Goal: Information Seeking & Learning: Learn about a topic

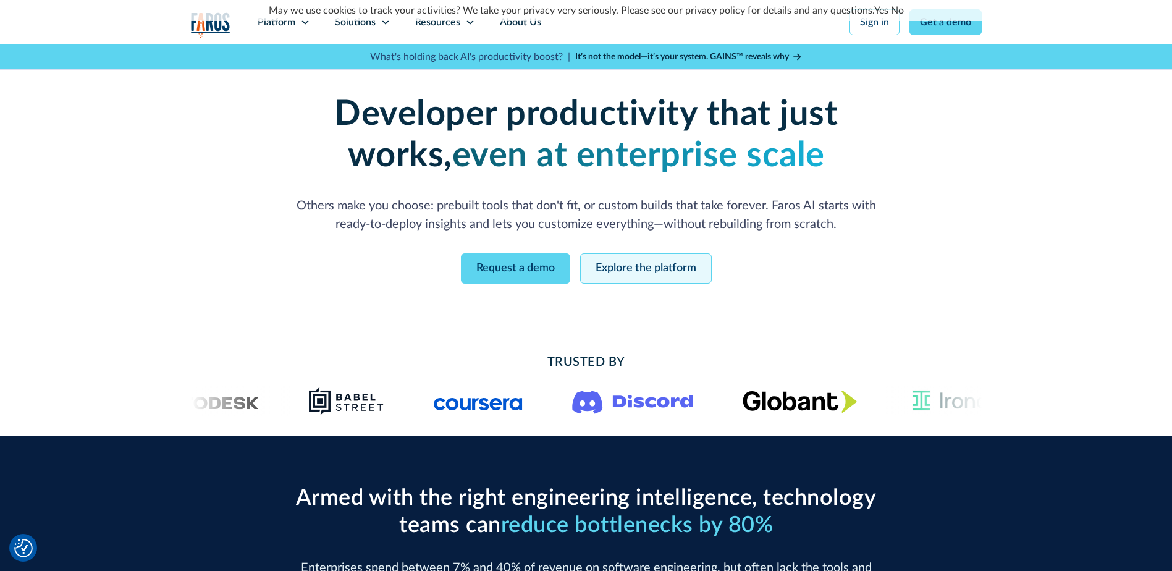
click at [648, 263] on link "Explore the platform" at bounding box center [646, 268] width 132 height 30
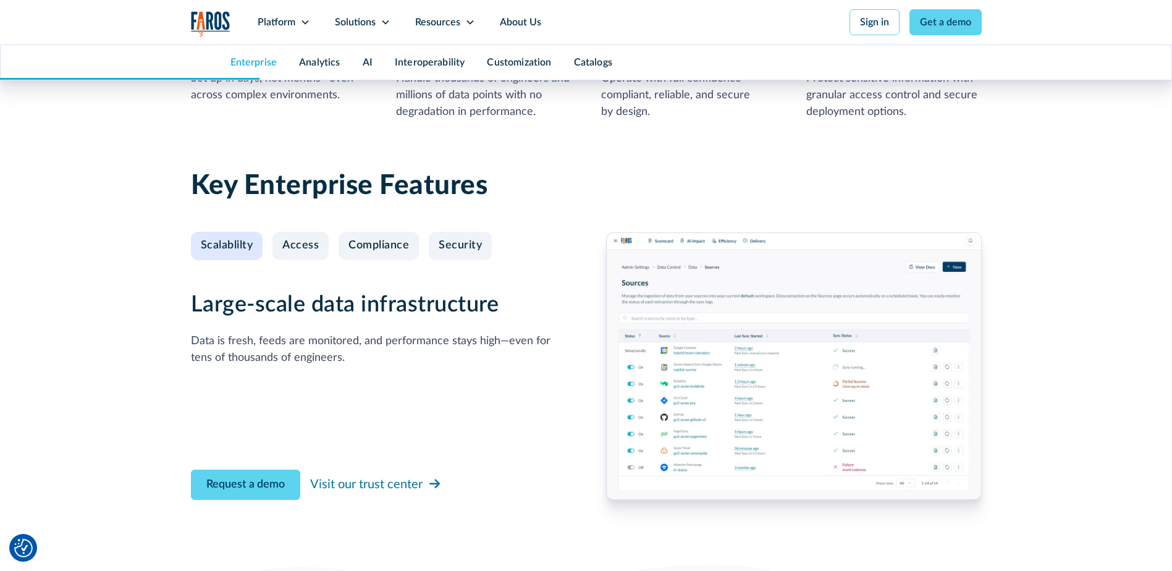
scroll to position [1236, 0]
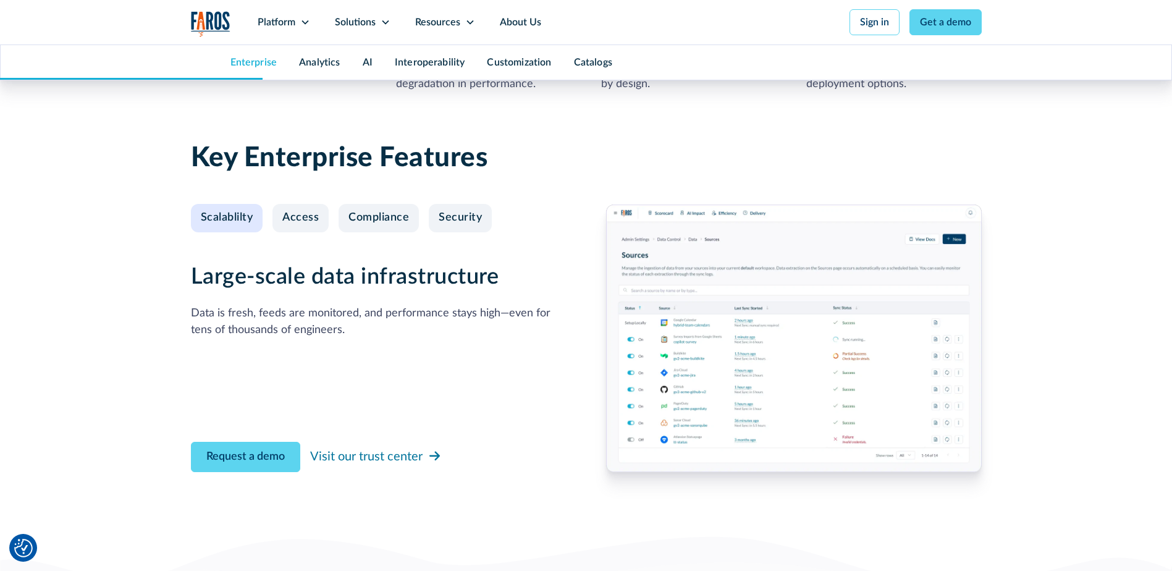
click at [700, 352] on img at bounding box center [794, 339] width 376 height 268
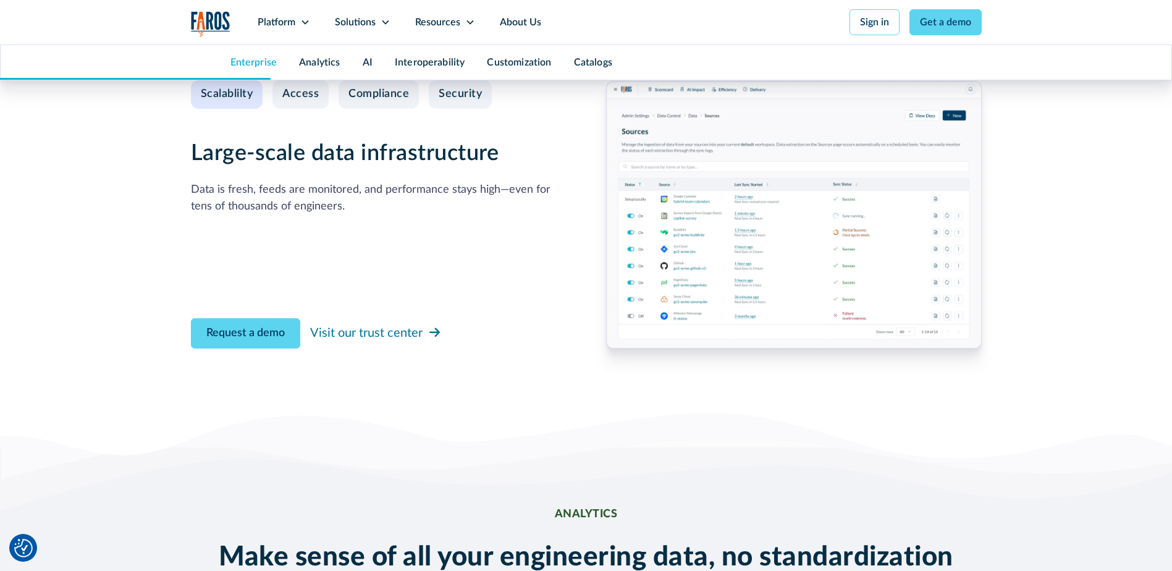
scroll to position [1174, 0]
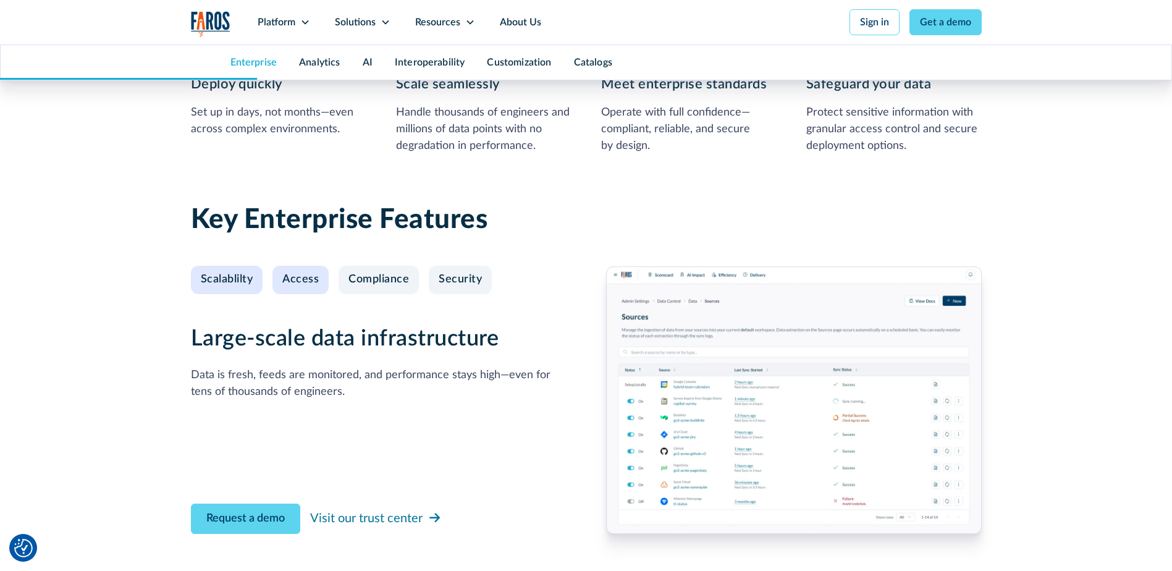
click at [315, 282] on div "Access" at bounding box center [300, 280] width 36 height 14
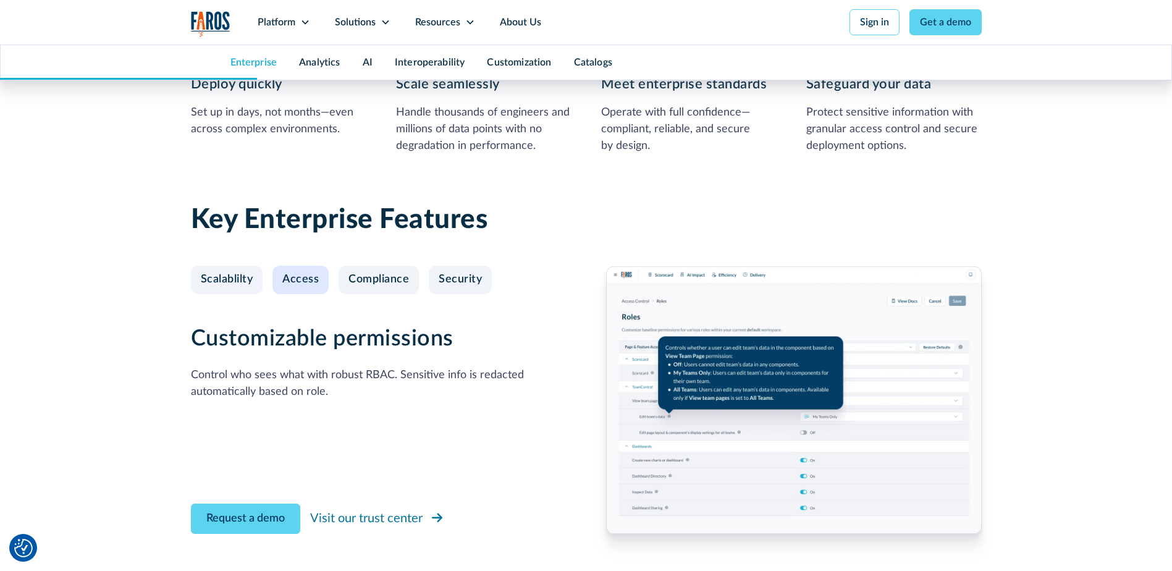
click at [406, 518] on div "Visit our trust center" at bounding box center [366, 518] width 112 height 19
click at [392, 279] on div "Compliance" at bounding box center [379, 280] width 61 height 14
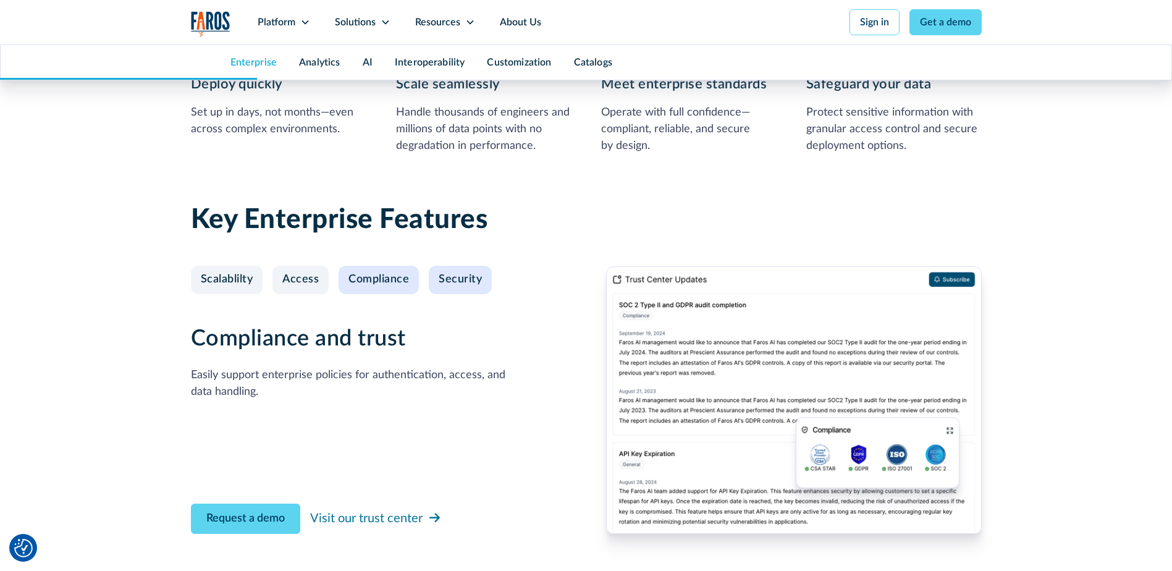
click at [463, 280] on div "Security" at bounding box center [460, 280] width 43 height 14
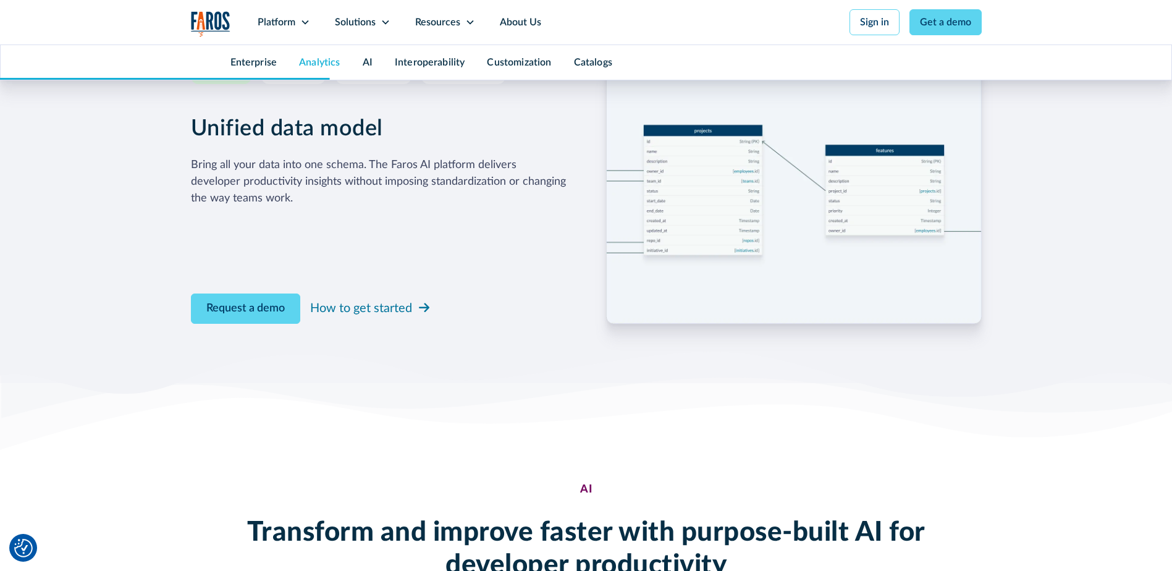
scroll to position [2348, 0]
